Goal: Information Seeking & Learning: Learn about a topic

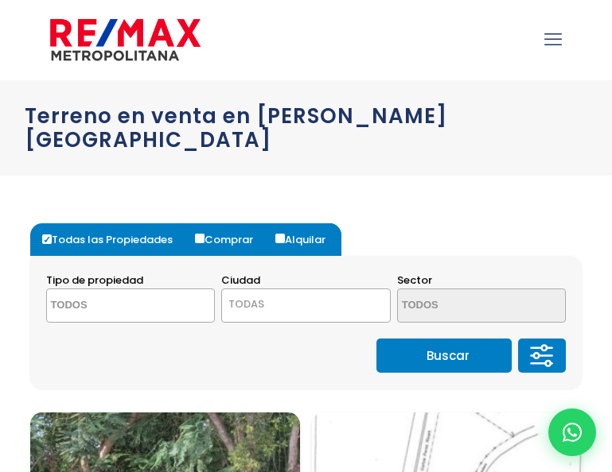
select select
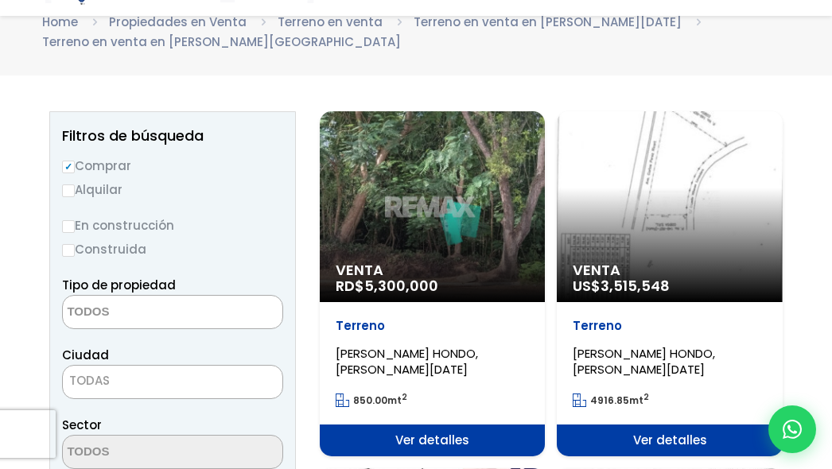
scroll to position [159, 0]
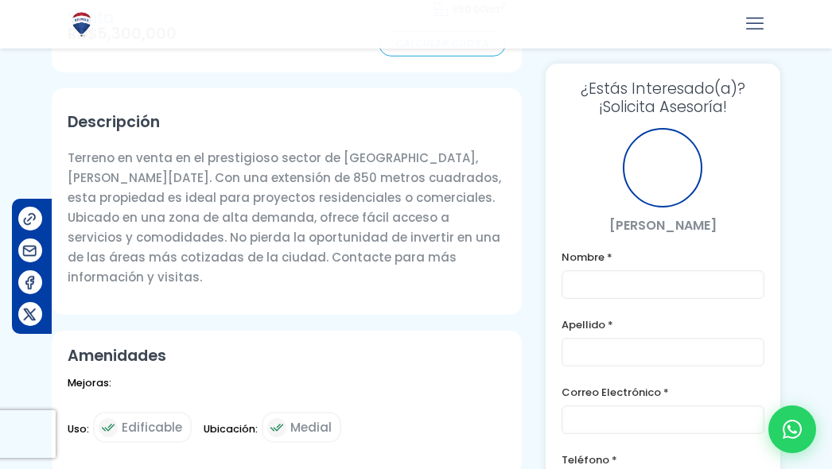
scroll to position [107, 0]
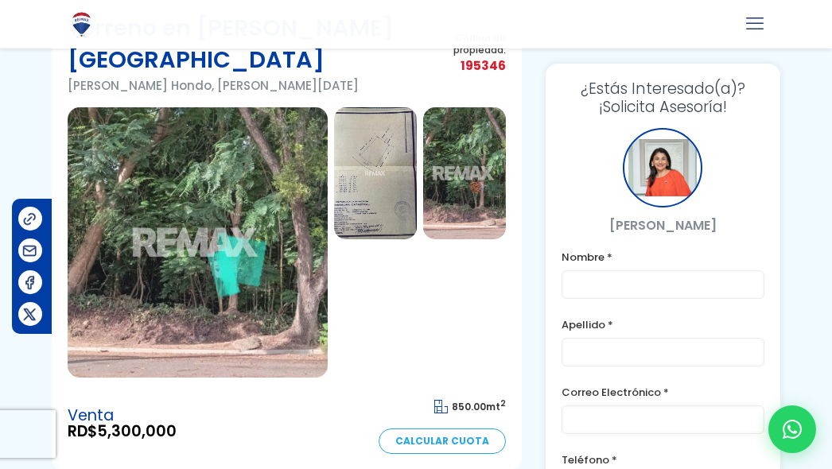
click at [282, 123] on img at bounding box center [198, 242] width 260 height 270
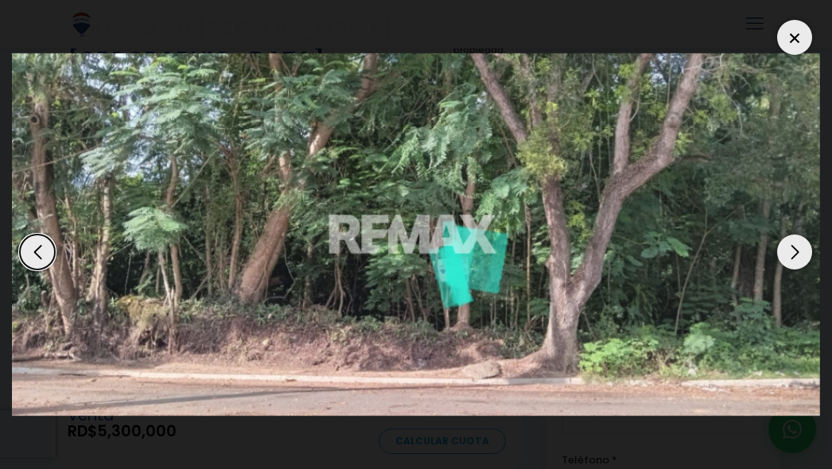
click at [787, 253] on div "Next slide" at bounding box center [794, 252] width 35 height 35
click at [293, 270] on img "1 / 3" at bounding box center [416, 234] width 808 height 363
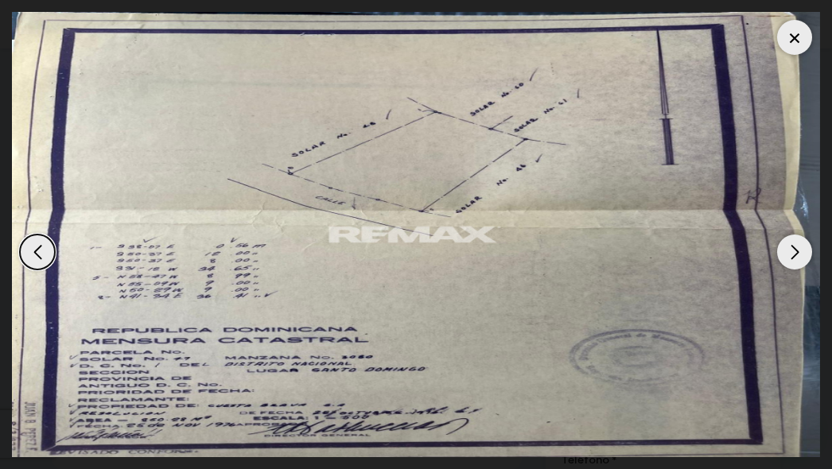
click at [786, 41] on div at bounding box center [794, 37] width 35 height 35
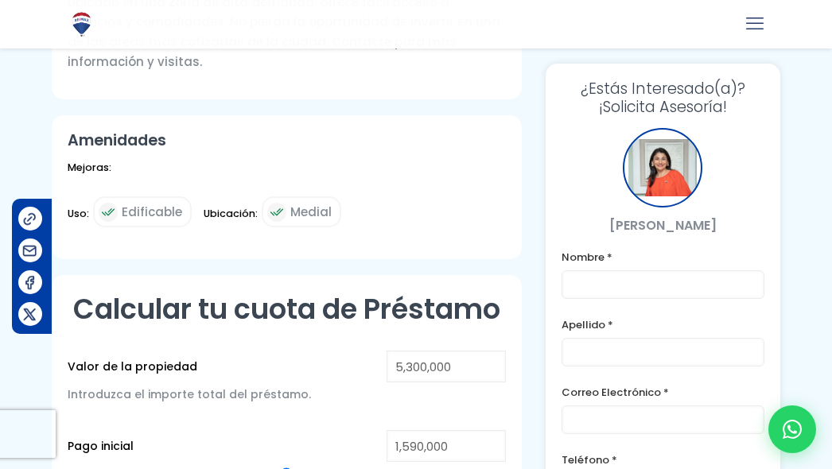
scroll to position [875, 0]
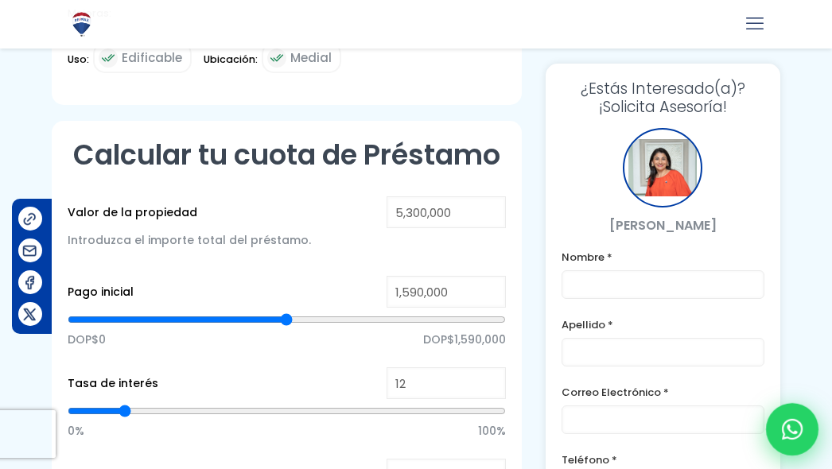
click at [807, 445] on div at bounding box center [792, 429] width 52 height 52
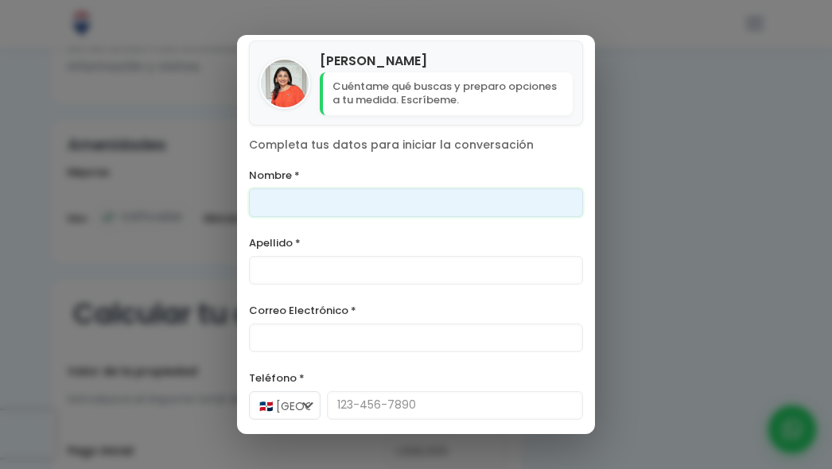
scroll to position [0, 0]
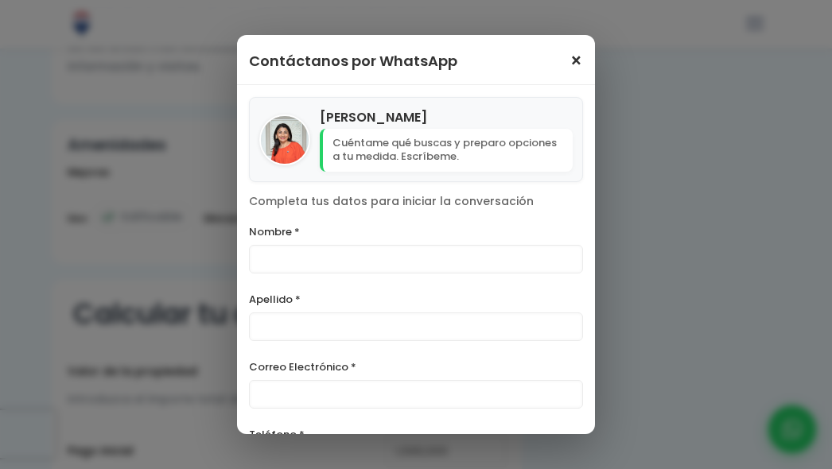
click at [570, 65] on span "×" at bounding box center [577, 61] width 14 height 19
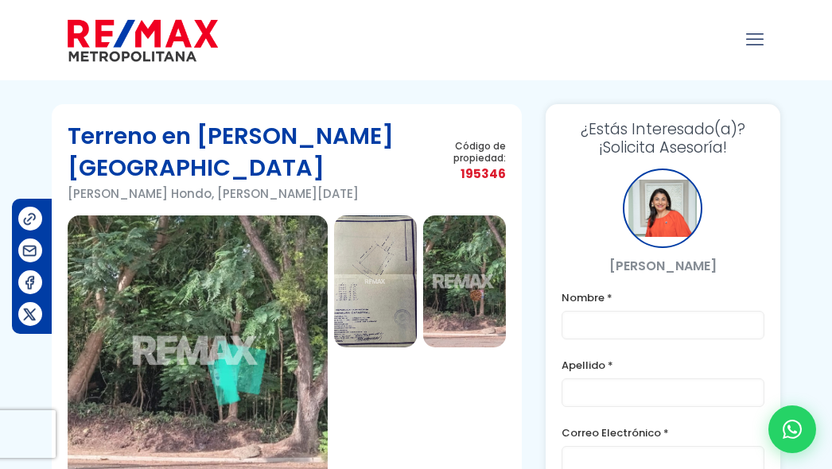
drag, startPoint x: 504, startPoint y: 154, endPoint x: 459, endPoint y: 148, distance: 45.7
click at [459, 164] on span "195346" at bounding box center [472, 174] width 68 height 20
copy span "195346"
